Goal: Information Seeking & Learning: Learn about a topic

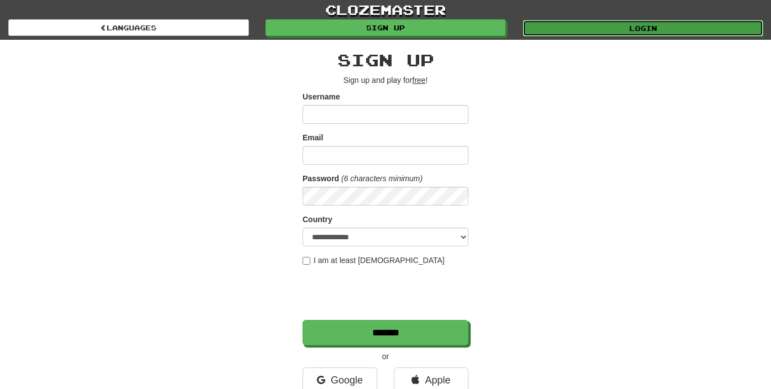
click at [630, 36] on link "Login" at bounding box center [643, 28] width 241 height 17
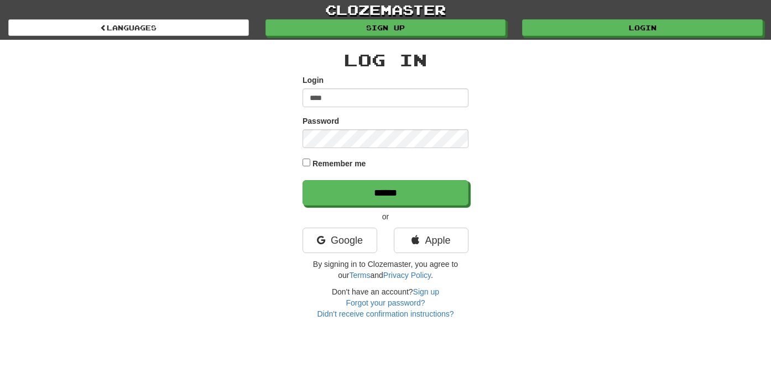
type input "****"
click at [303, 180] on input "******" at bounding box center [386, 192] width 166 height 25
